Goal: Information Seeking & Learning: Check status

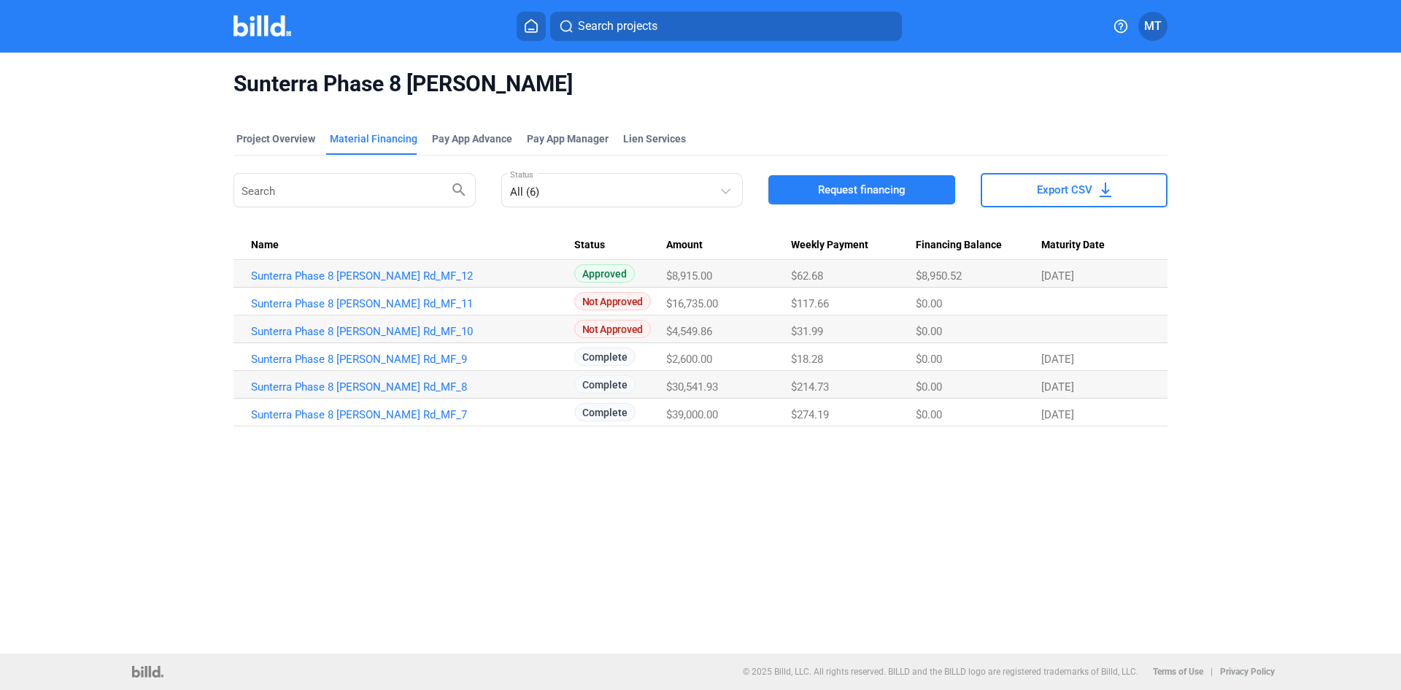
click at [261, 20] on img at bounding box center [263, 25] width 58 height 21
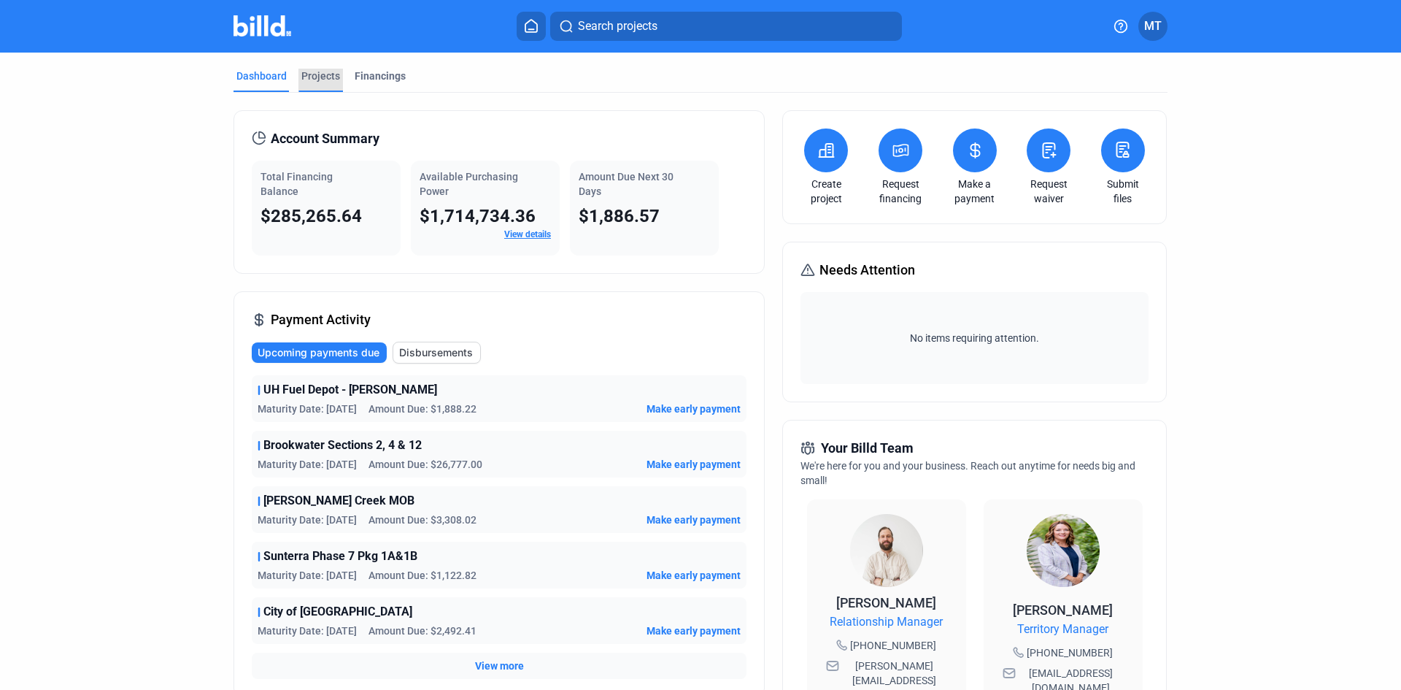
click at [317, 79] on div "Projects" at bounding box center [320, 76] width 39 height 15
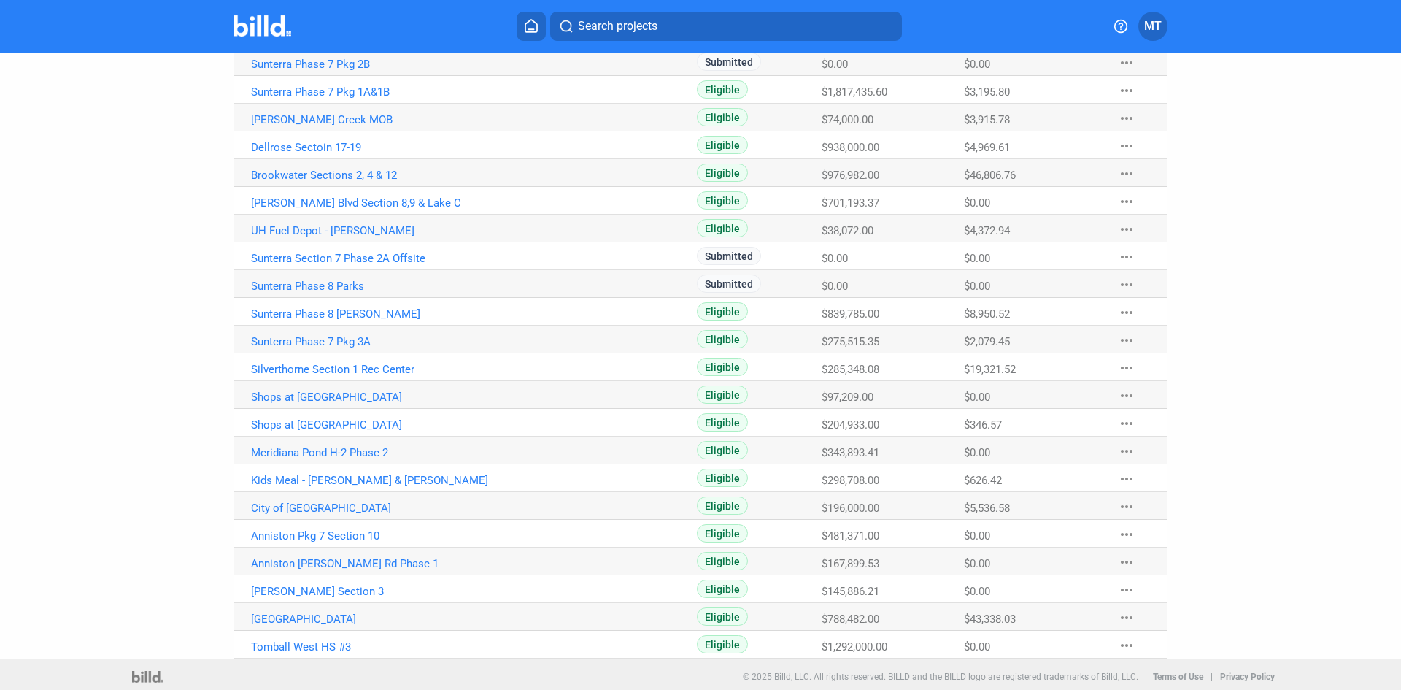
scroll to position [534, 0]
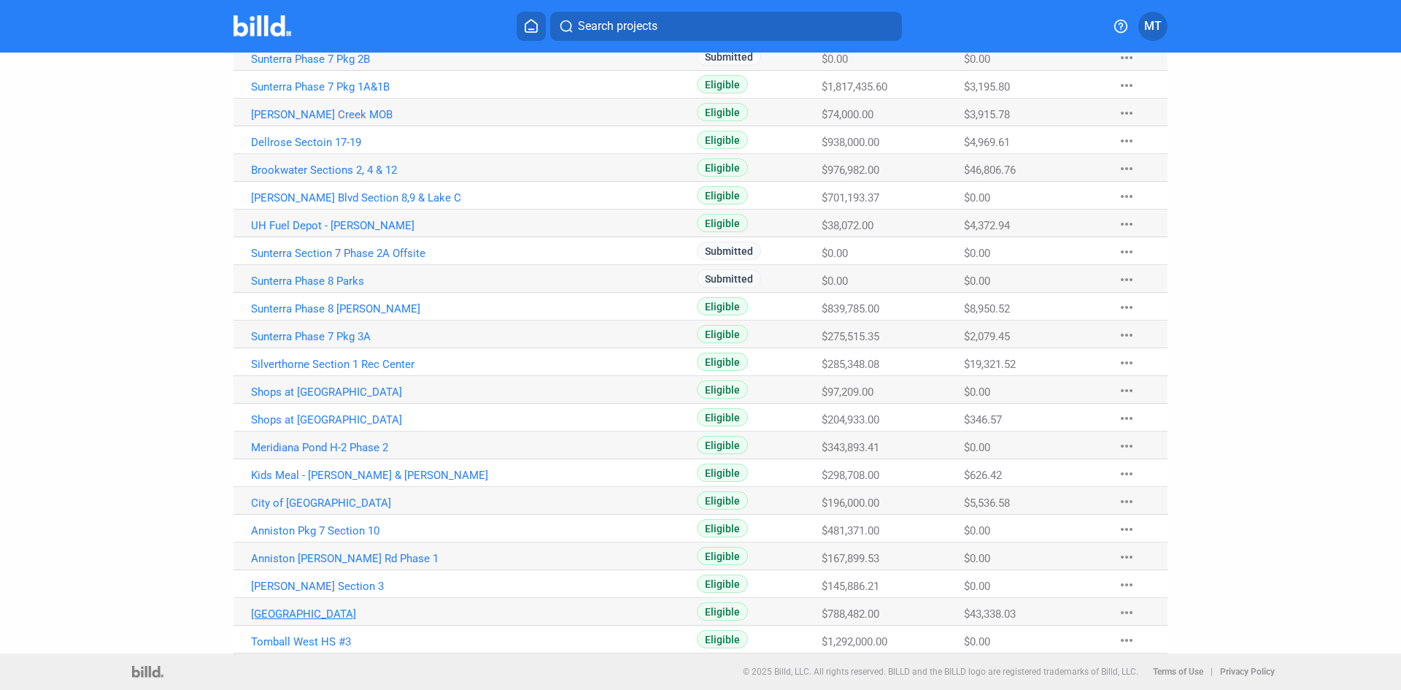
click at [336, 614] on link "[GEOGRAPHIC_DATA]" at bounding box center [412, 613] width 323 height 13
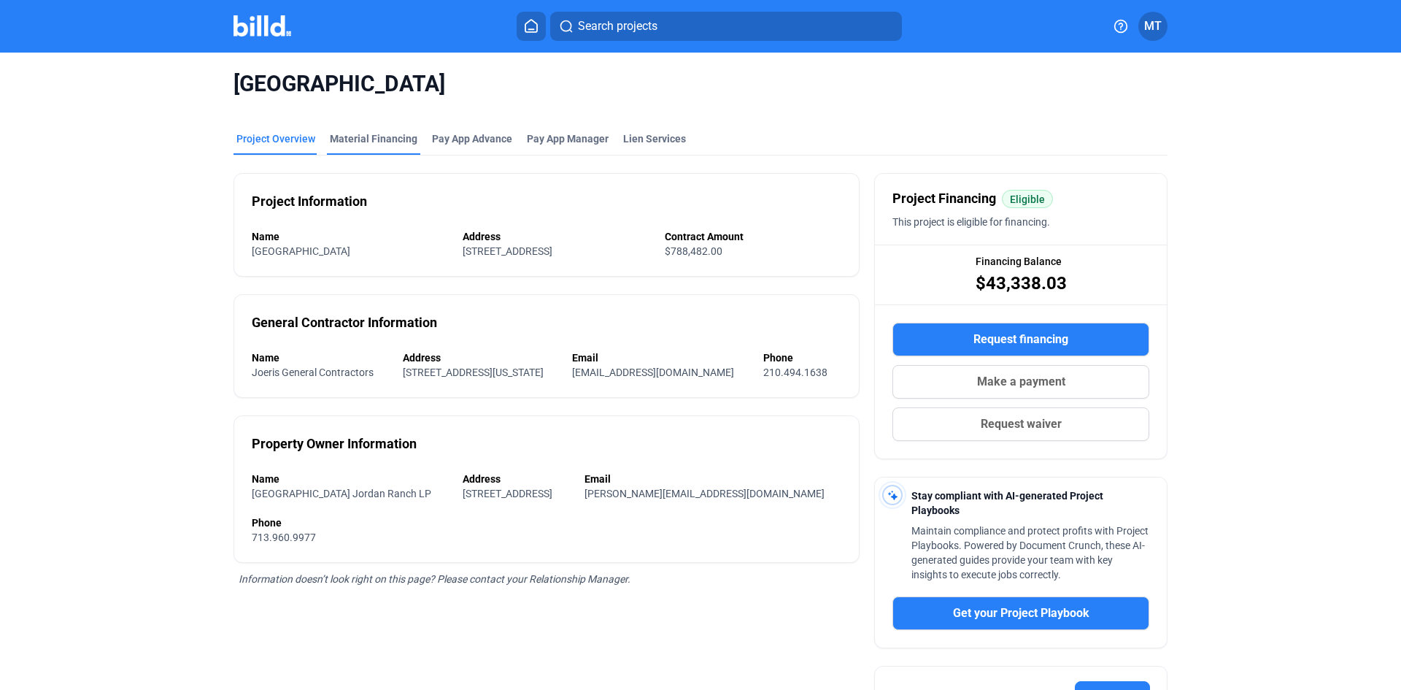
click at [382, 136] on div "Material Financing" at bounding box center [374, 138] width 88 height 15
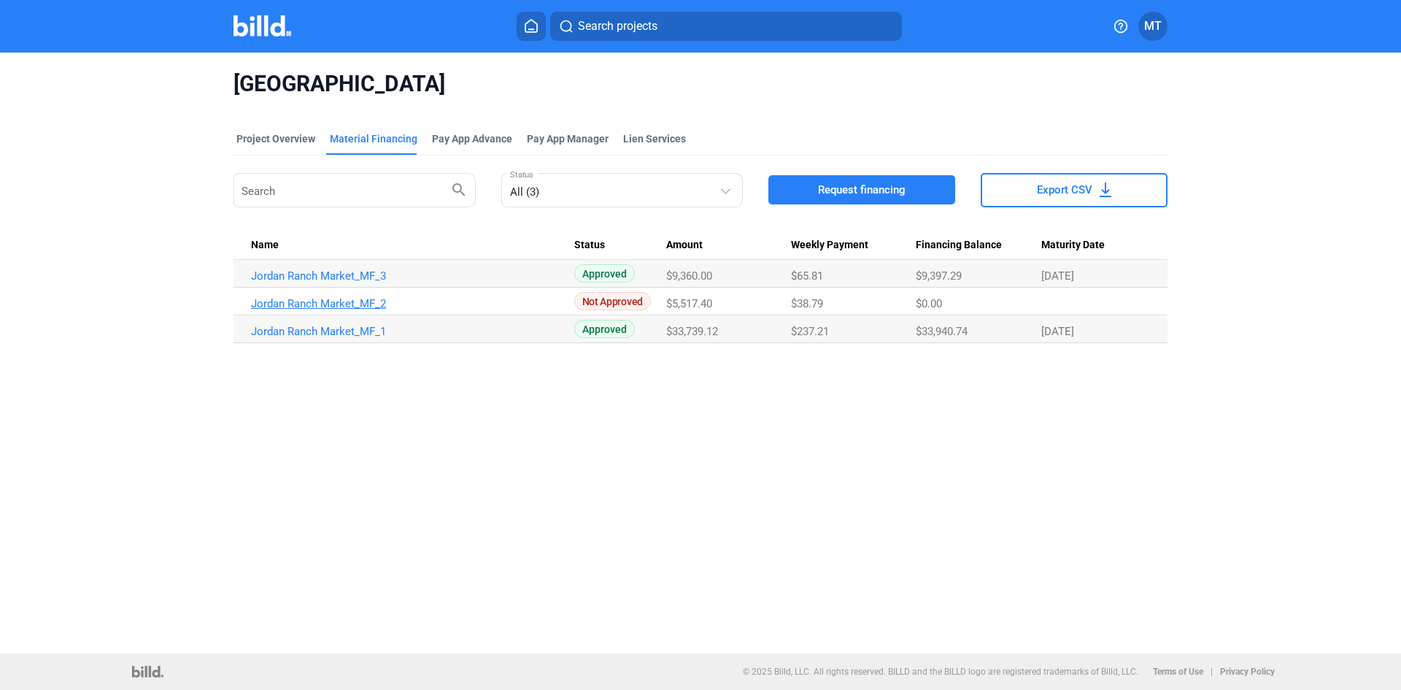
click at [384, 304] on link "Jordan Ranch Market_MF_2" at bounding box center [412, 303] width 323 height 13
click at [355, 331] on link "Jordan Ranch Market_MF_1" at bounding box center [412, 331] width 323 height 13
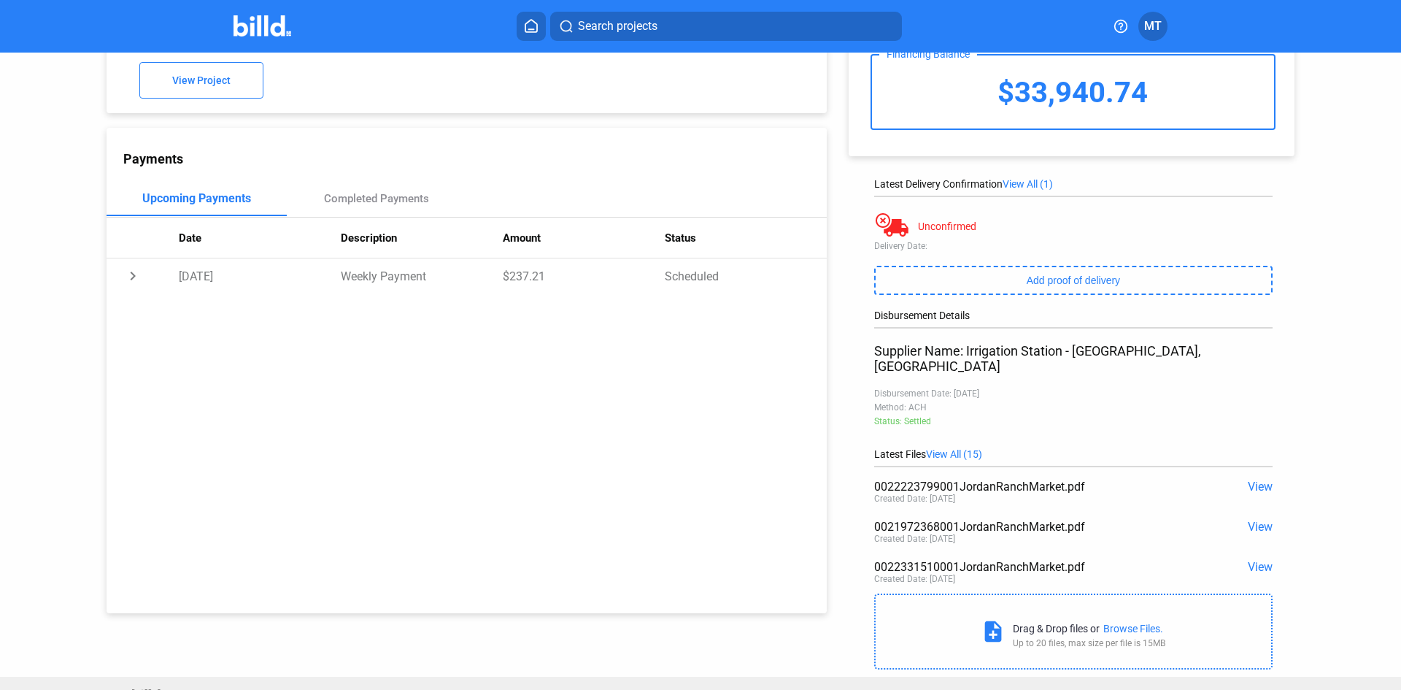
scroll to position [104, 0]
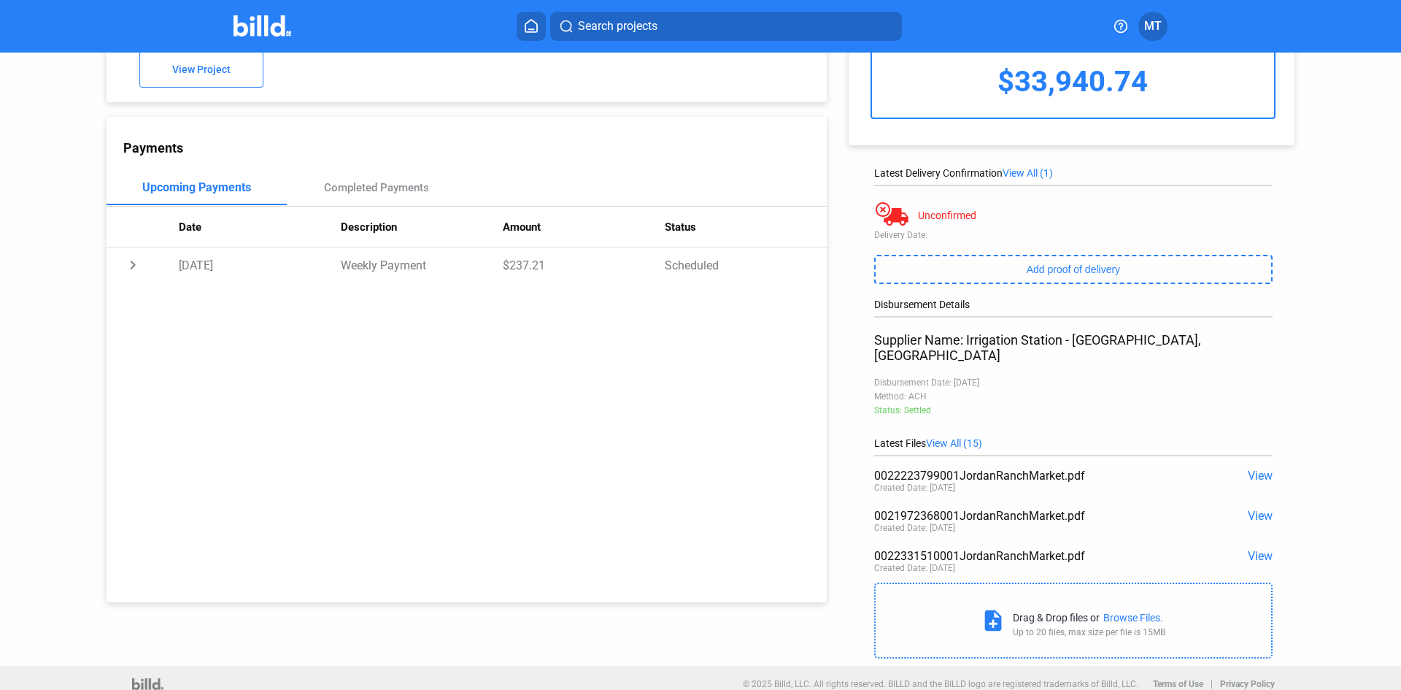
click at [944, 437] on span "View All (15)" at bounding box center [954, 443] width 56 height 12
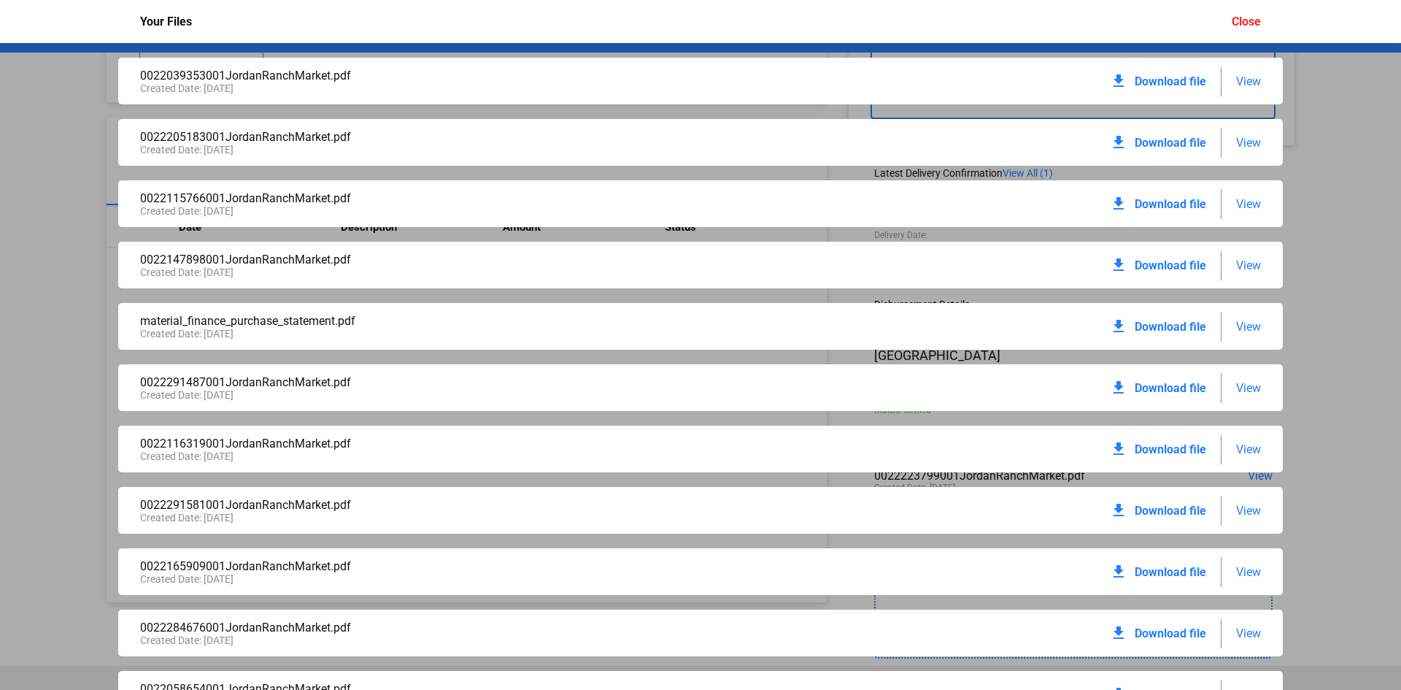
click at [1245, 84] on span "View" at bounding box center [1248, 81] width 25 height 14
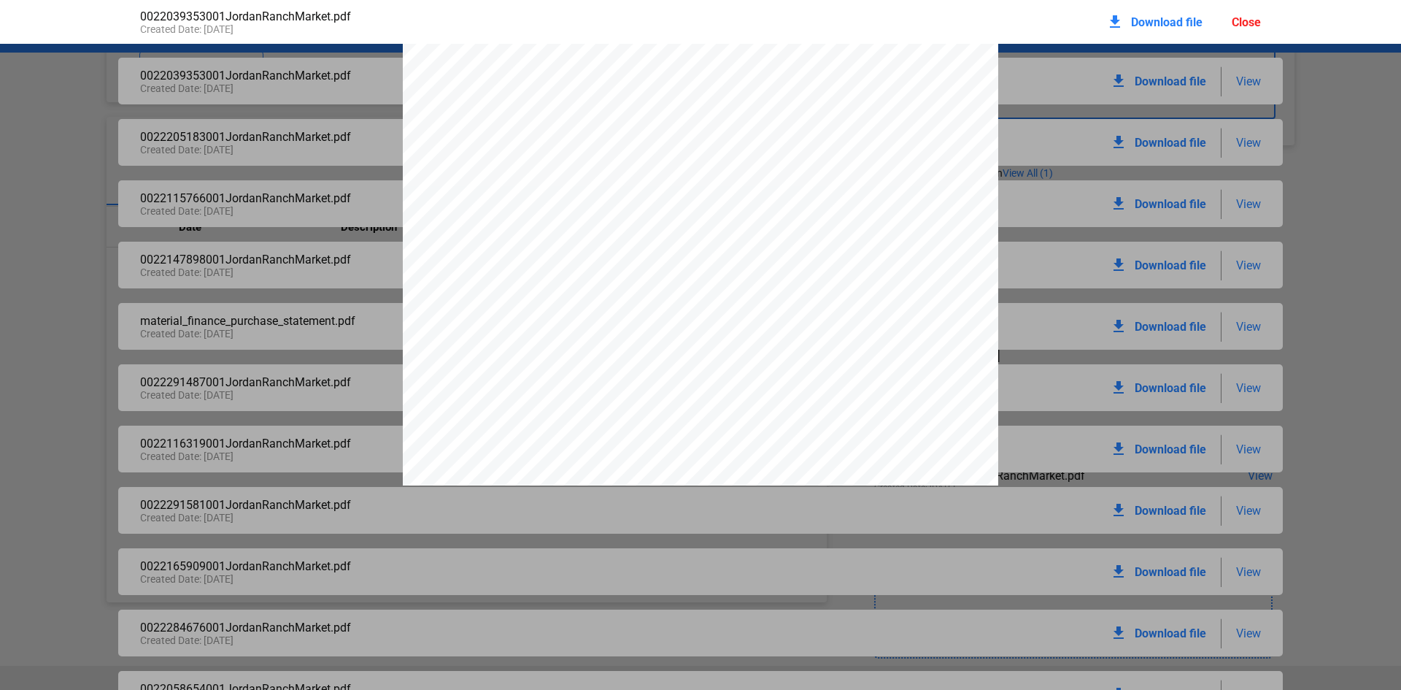
scroll to position [0, 0]
click at [1232, 23] on div "Close" at bounding box center [1246, 22] width 29 height 14
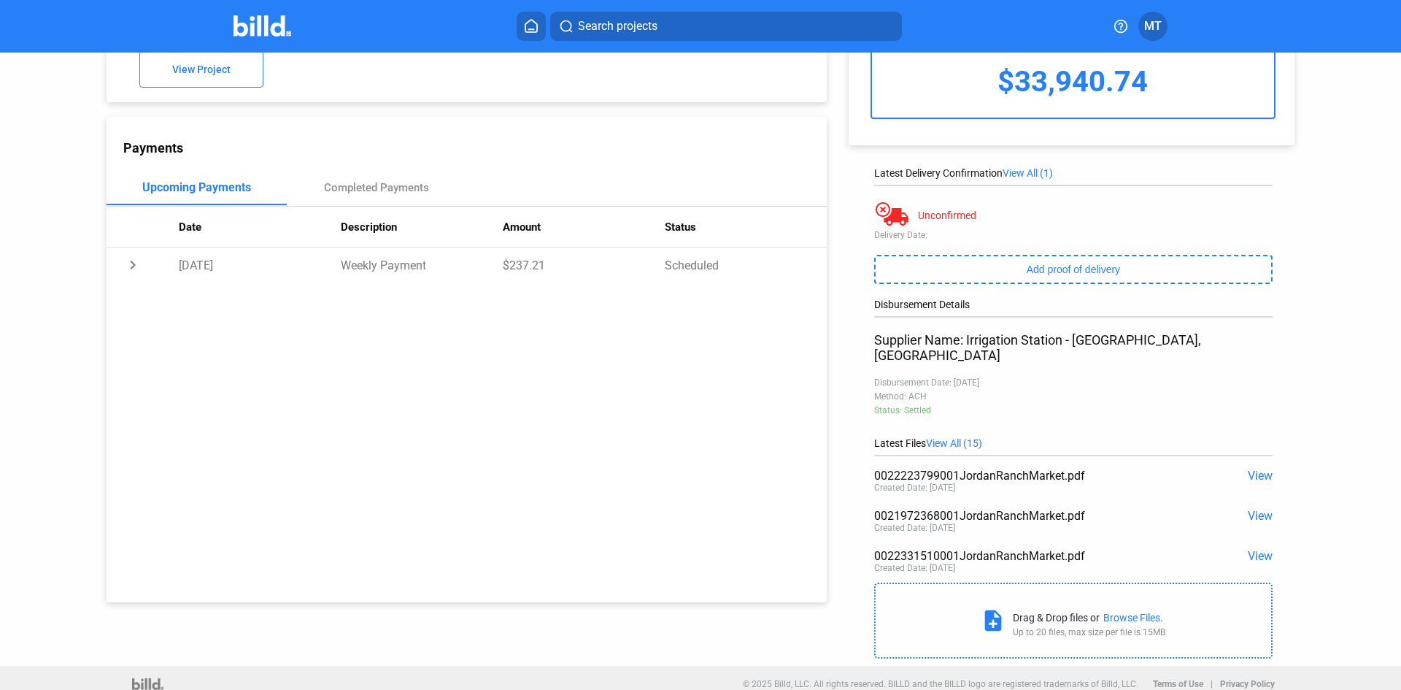
click at [955, 437] on span "View All (15)" at bounding box center [954, 443] width 56 height 12
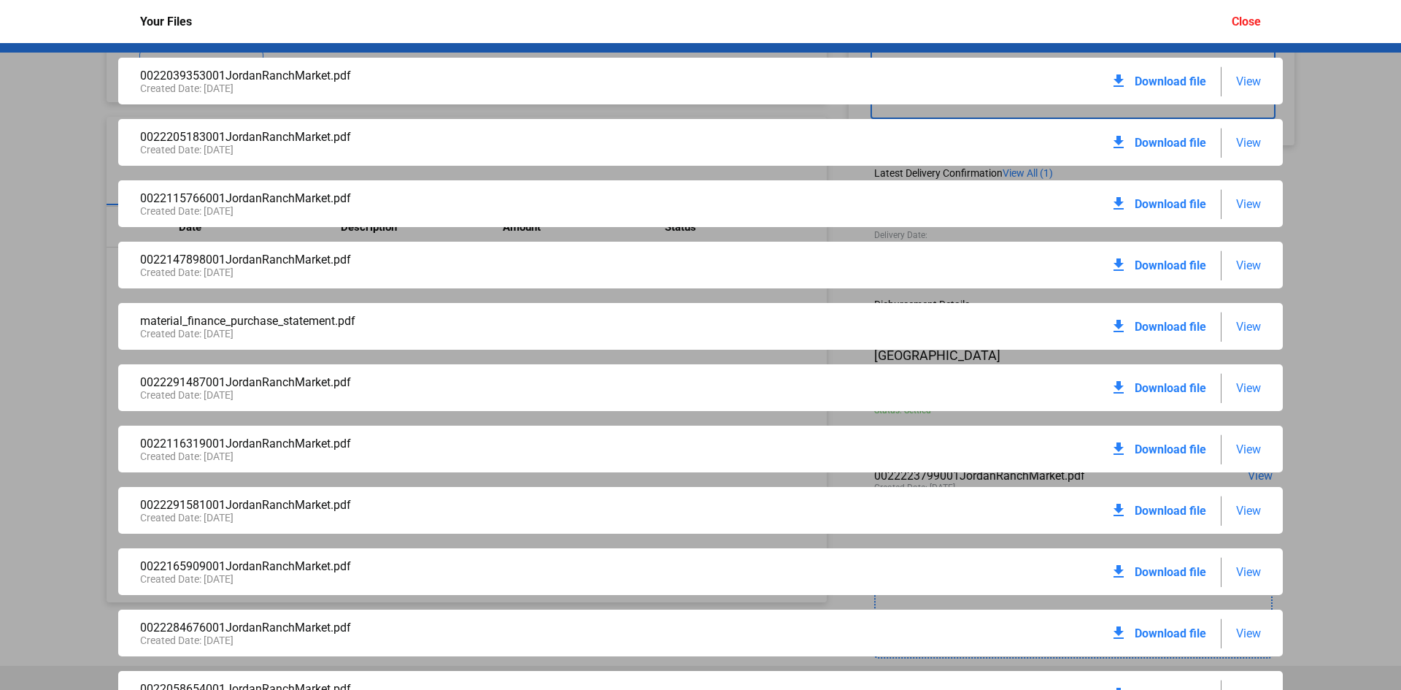
click at [1244, 79] on span "View" at bounding box center [1248, 81] width 25 height 14
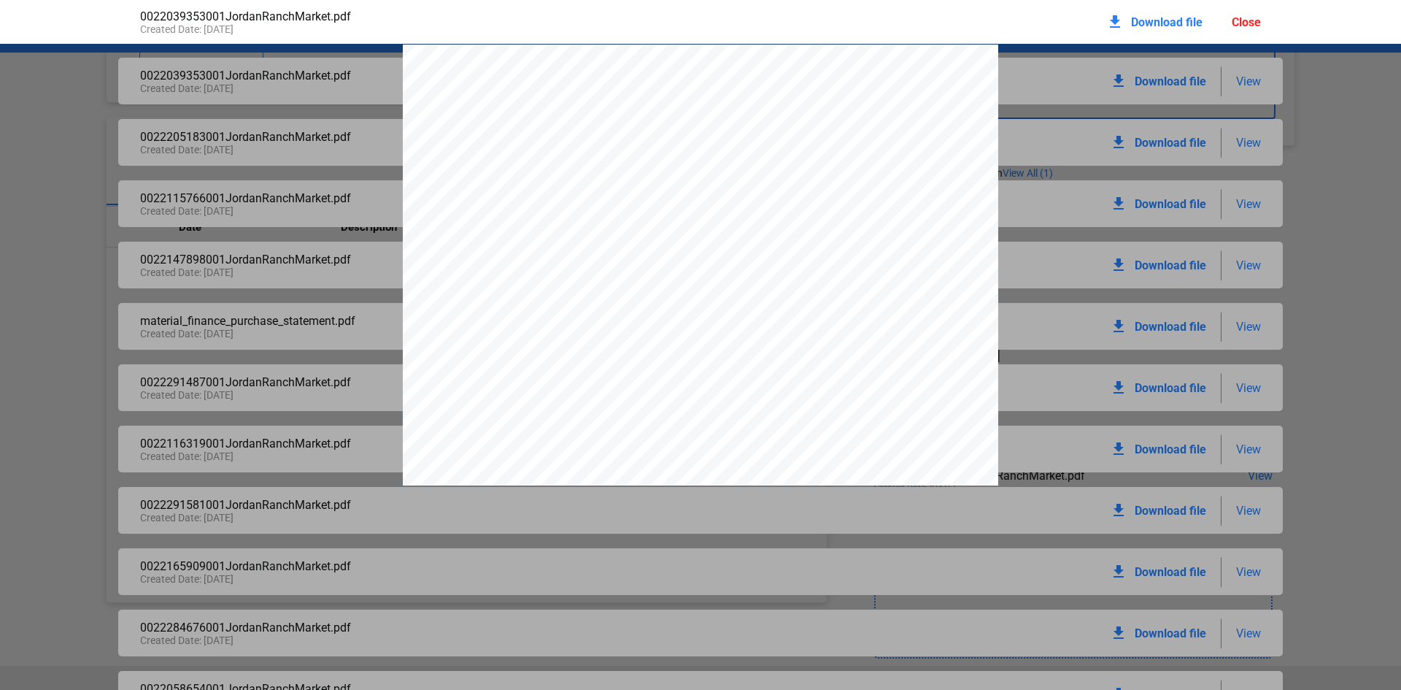
scroll to position [7, 0]
click at [1308, 204] on div "IRRIGATION STATION - [GEOGRAPHIC_DATA][STREET_ADDRESS] FAX: [PHONE_NUMBER] Phon…" at bounding box center [700, 422] width 1401 height 771
click at [1249, 20] on div "Close" at bounding box center [1246, 22] width 29 height 14
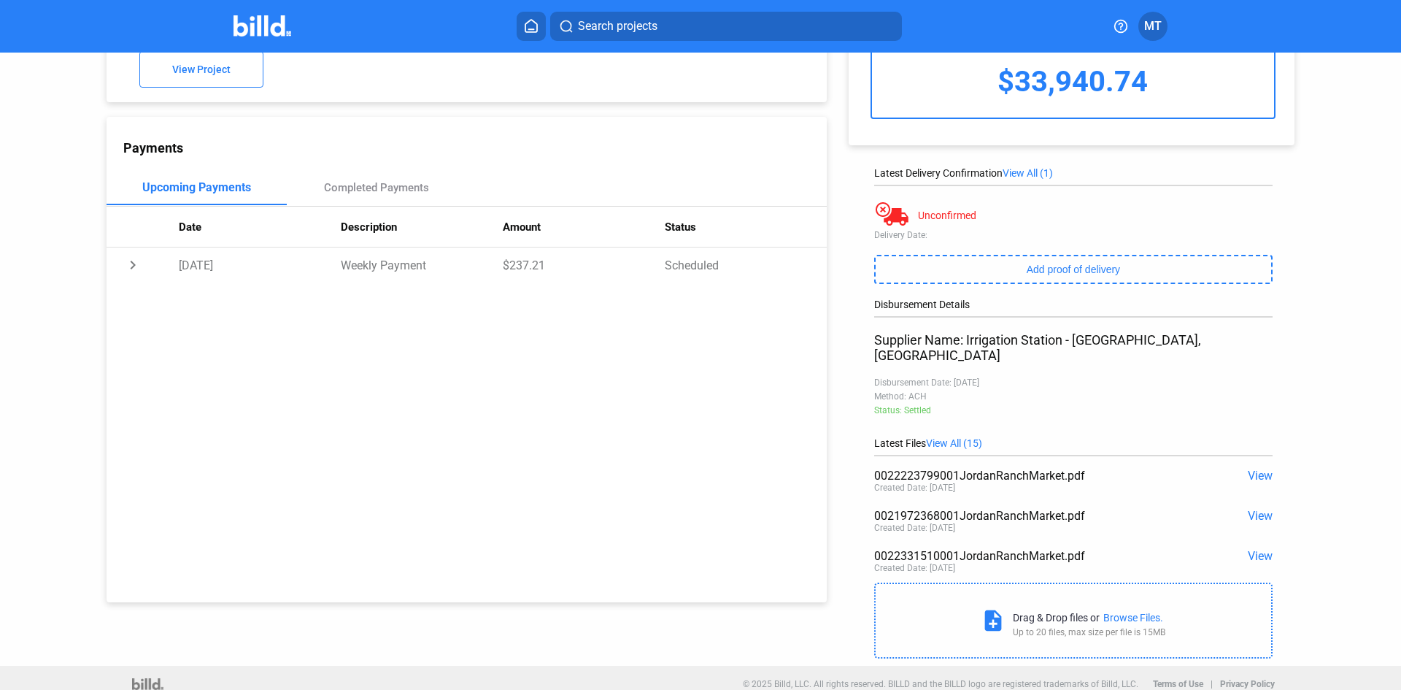
click at [965, 437] on span "View All (15)" at bounding box center [954, 443] width 56 height 12
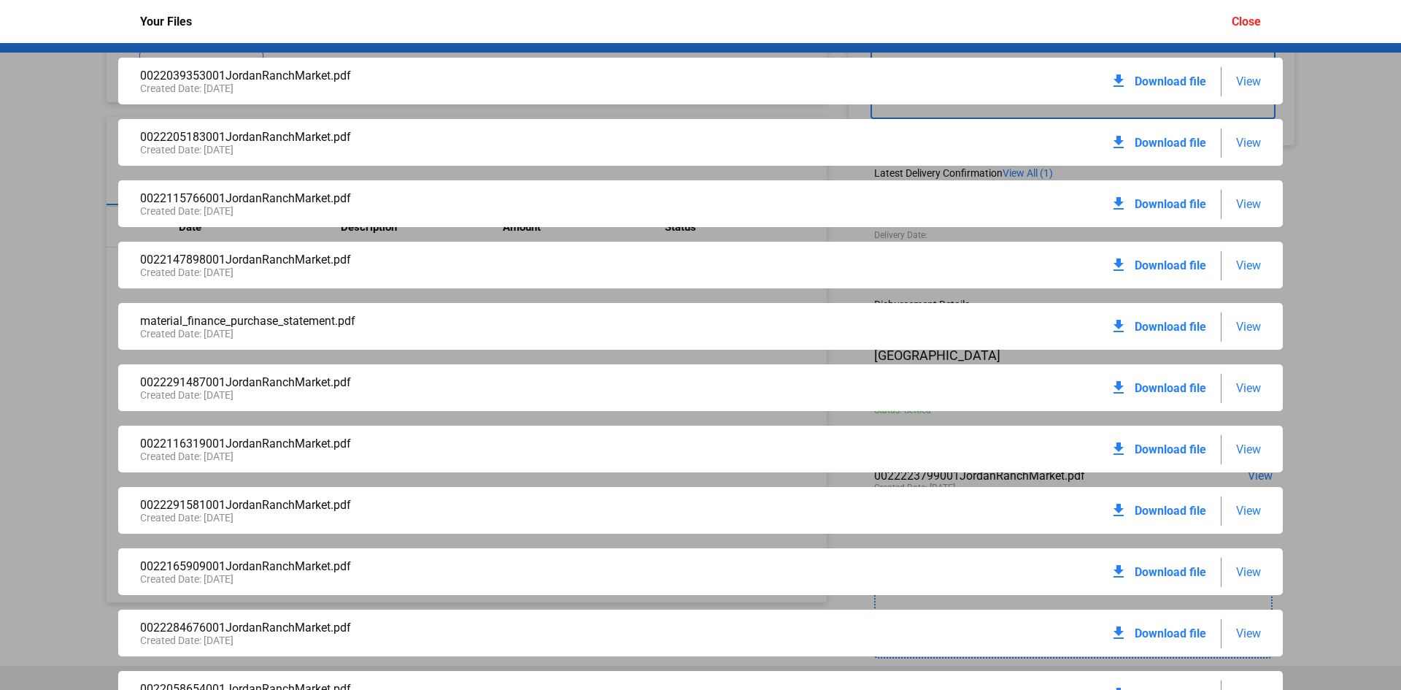
drag, startPoint x: 1246, startPoint y: 137, endPoint x: 1338, endPoint y: 265, distance: 156.9
click at [1338, 265] on div "0022039353001JordanRanchMarket.pdf Created Date: [DATE] download Download file …" at bounding box center [700, 366] width 1401 height 647
click at [1252, 147] on span "View" at bounding box center [1248, 143] width 25 height 14
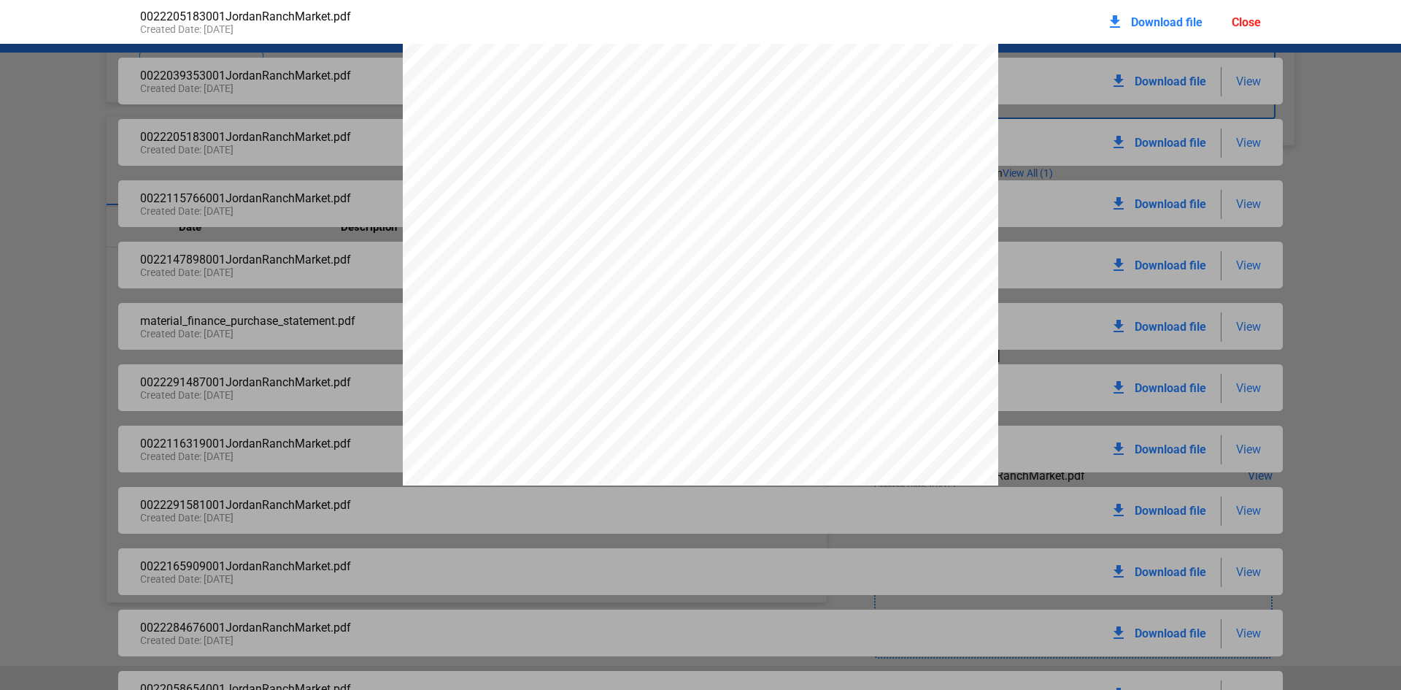
scroll to position [343, 0]
click at [1248, 28] on div "Close" at bounding box center [1246, 22] width 29 height 14
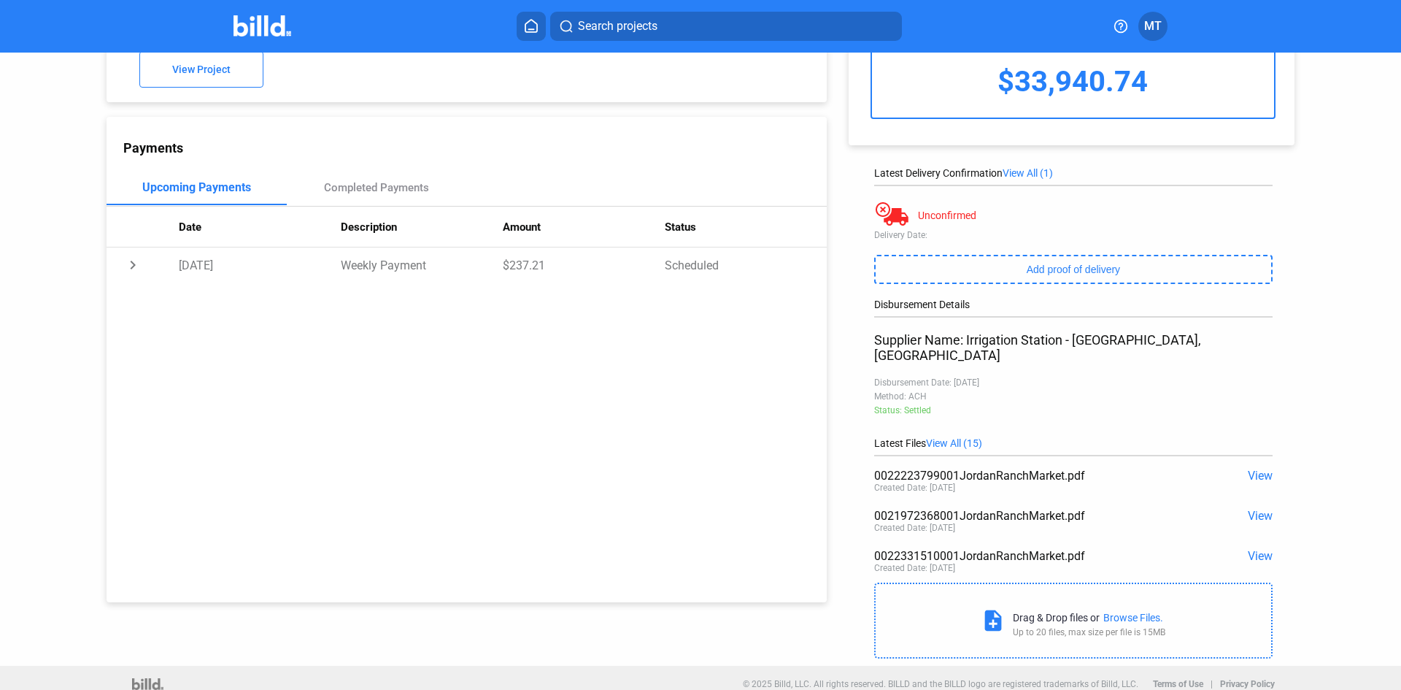
drag, startPoint x: 968, startPoint y: 429, endPoint x: 1165, endPoint y: 406, distance: 197.7
click at [1254, 405] on div "Status: Settled" at bounding box center [1073, 410] width 398 height 10
click at [976, 437] on span "View All (15)" at bounding box center [954, 443] width 56 height 12
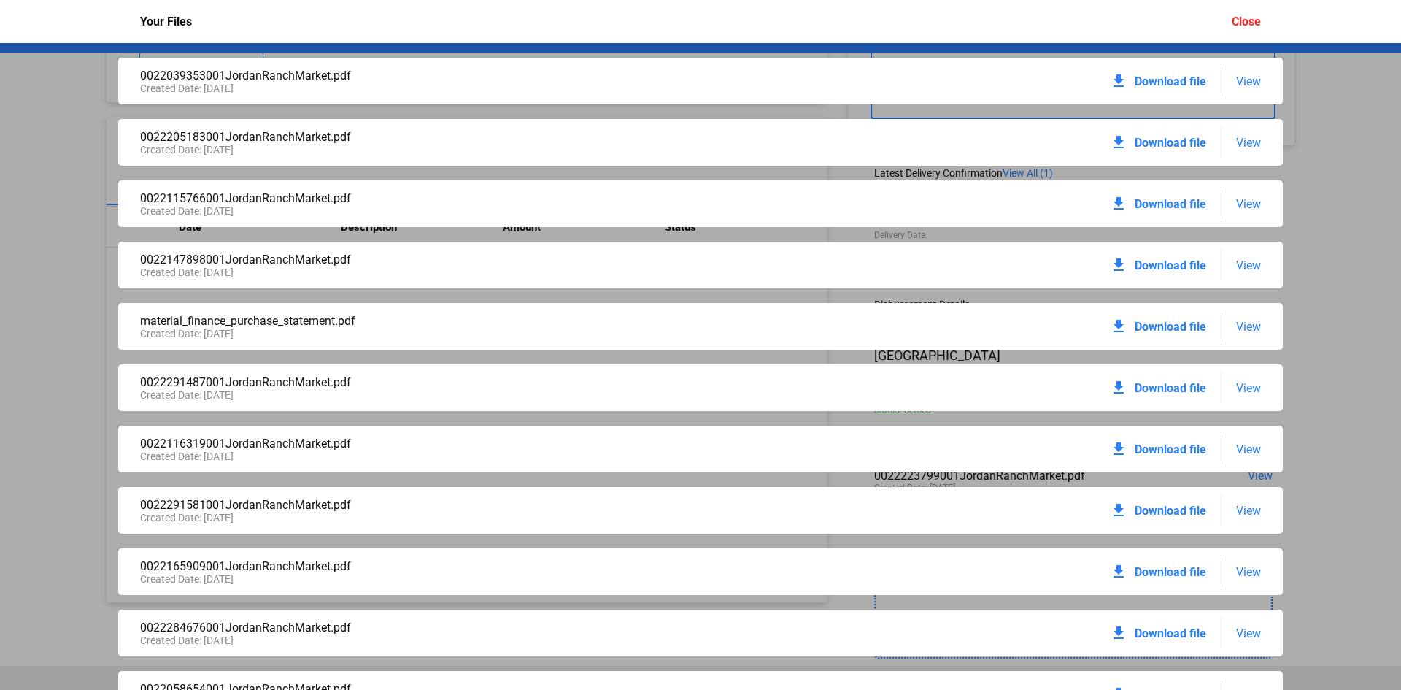
click at [1236, 203] on span "View" at bounding box center [1248, 204] width 25 height 14
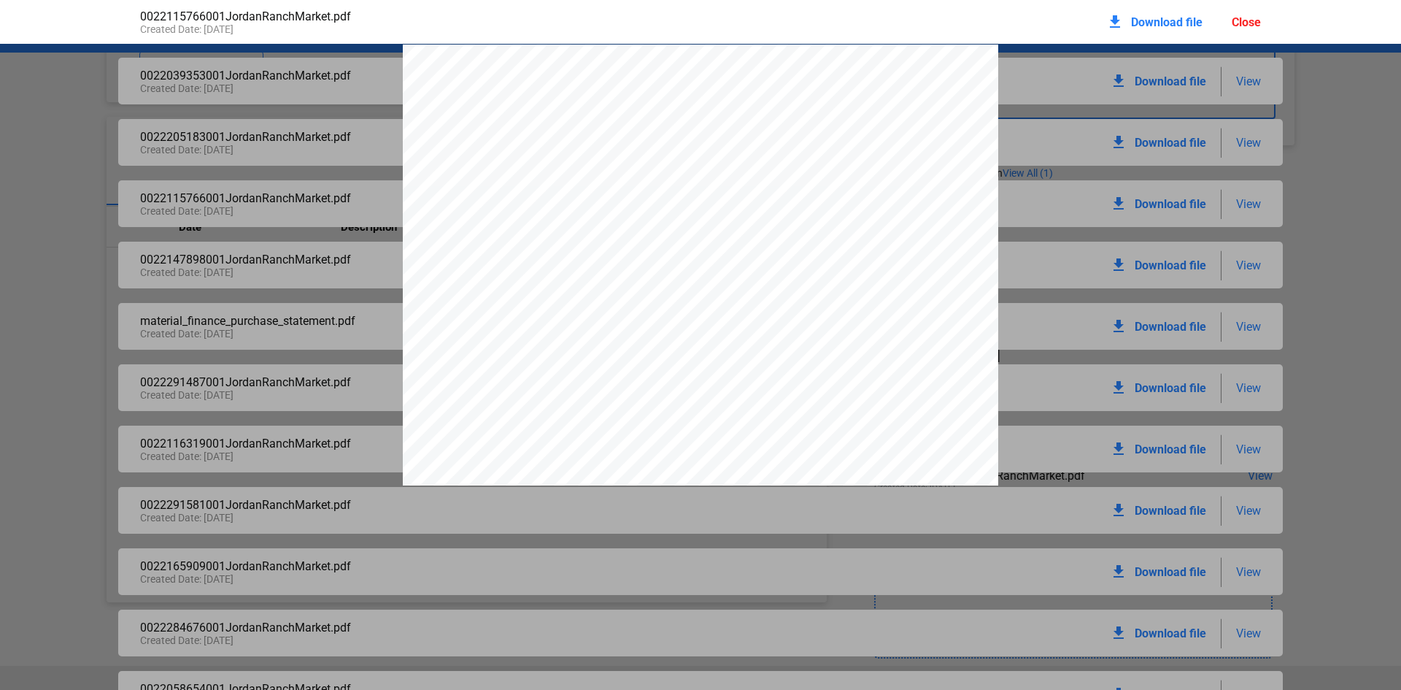
scroll to position [7, 0]
click at [1235, 21] on div "Close" at bounding box center [1246, 22] width 29 height 14
